Goal: Task Accomplishment & Management: Manage account settings

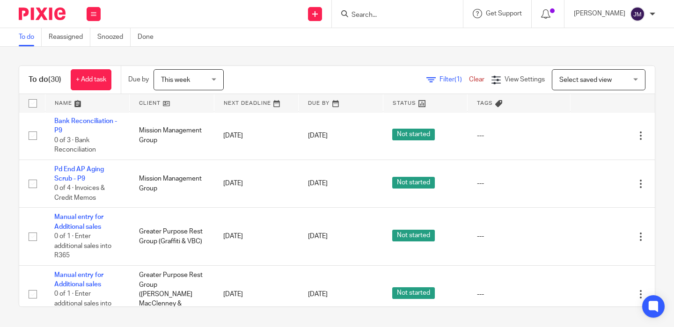
scroll to position [1232, 0]
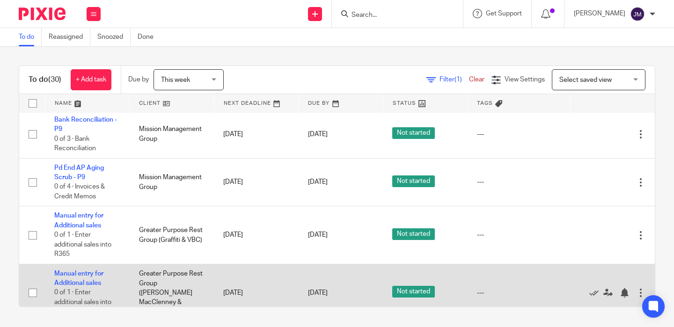
click at [35, 284] on input "checkbox" at bounding box center [33, 293] width 18 height 18
checkbox input "true"
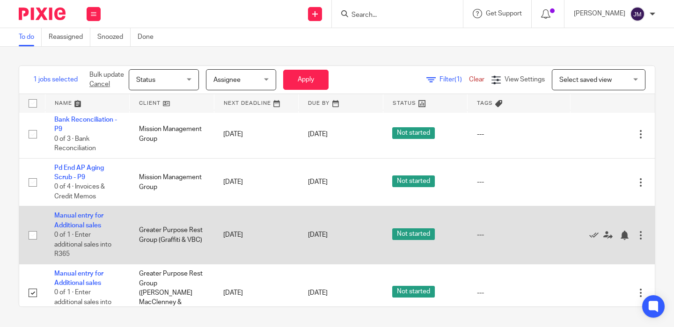
click at [32, 227] on input "checkbox" at bounding box center [33, 236] width 18 height 18
checkbox input "true"
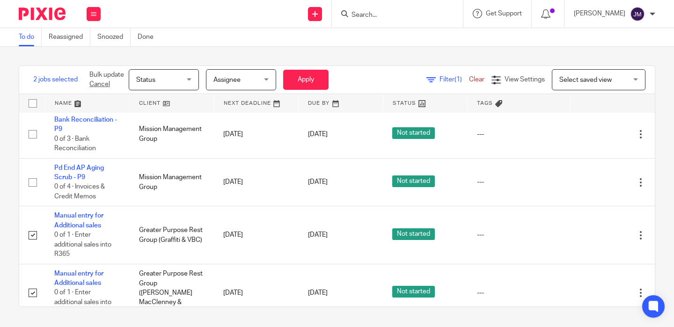
click at [162, 84] on span "Status" at bounding box center [161, 80] width 50 height 20
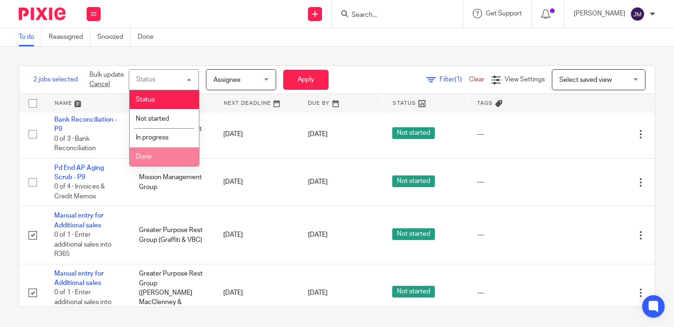
click at [172, 161] on li "Done" at bounding box center [164, 157] width 69 height 19
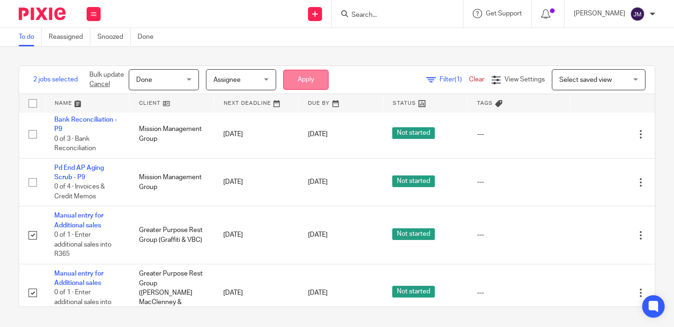
click at [322, 77] on button "Apply" at bounding box center [305, 80] width 45 height 20
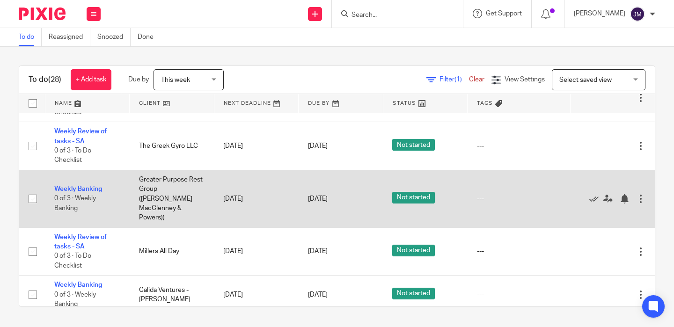
scroll to position [623, 0]
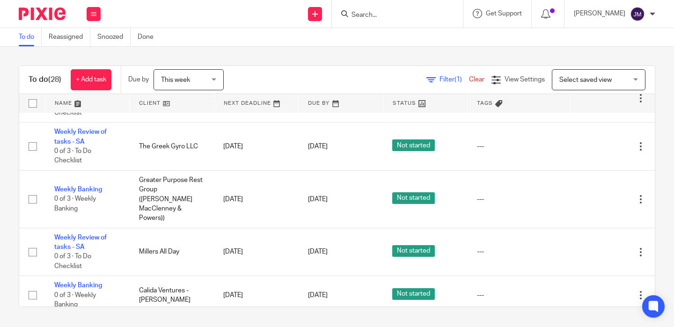
click at [61, 102] on link at bounding box center [87, 103] width 84 height 19
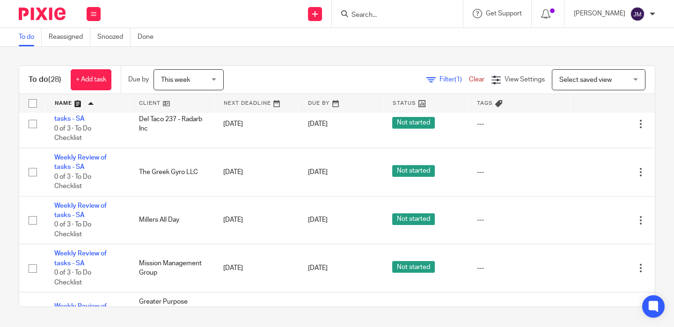
scroll to position [1146, 0]
click at [182, 103] on link at bounding box center [172, 103] width 84 height 19
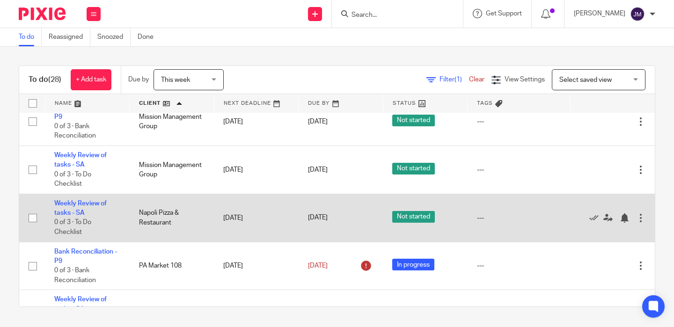
scroll to position [1046, 0]
